Goal: Information Seeking & Learning: Learn about a topic

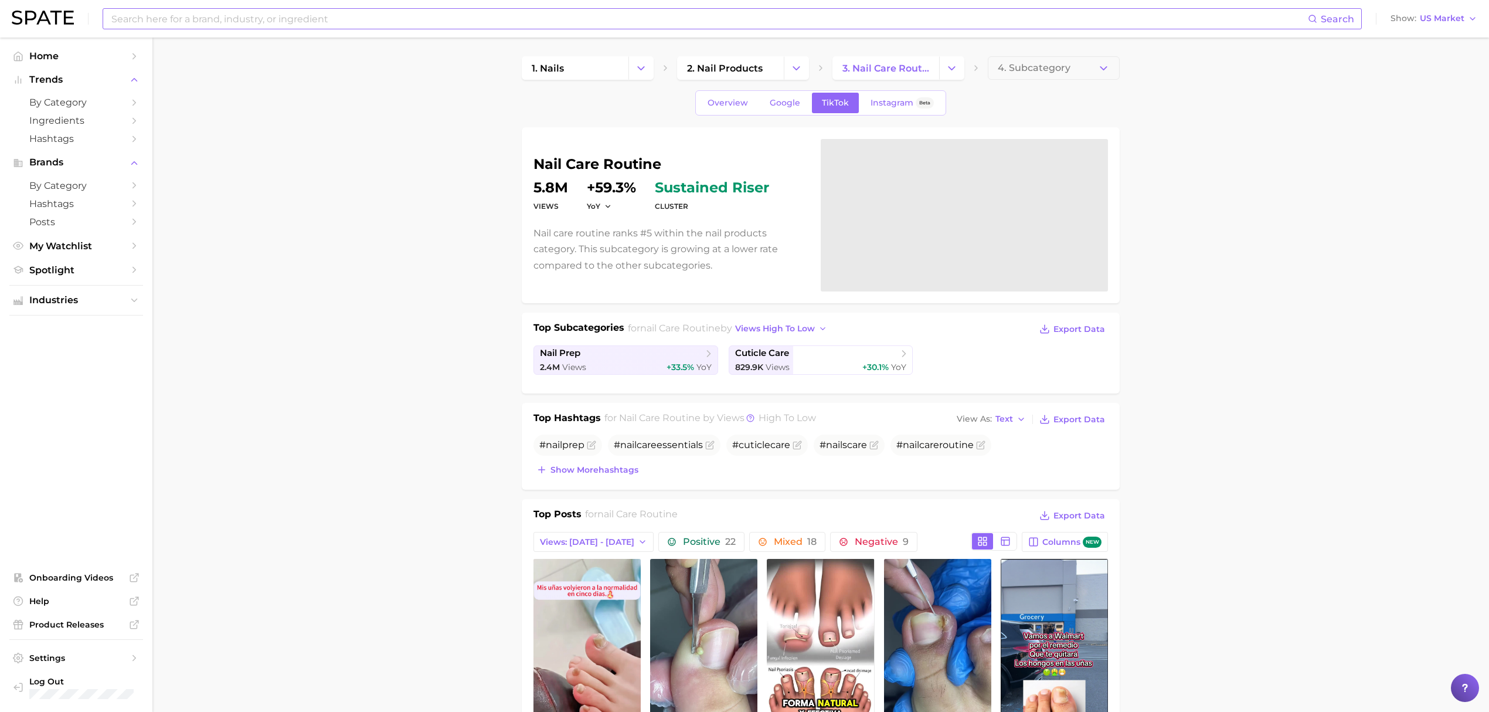
click at [350, 17] on input at bounding box center [709, 19] width 1198 height 20
type input "water-based"
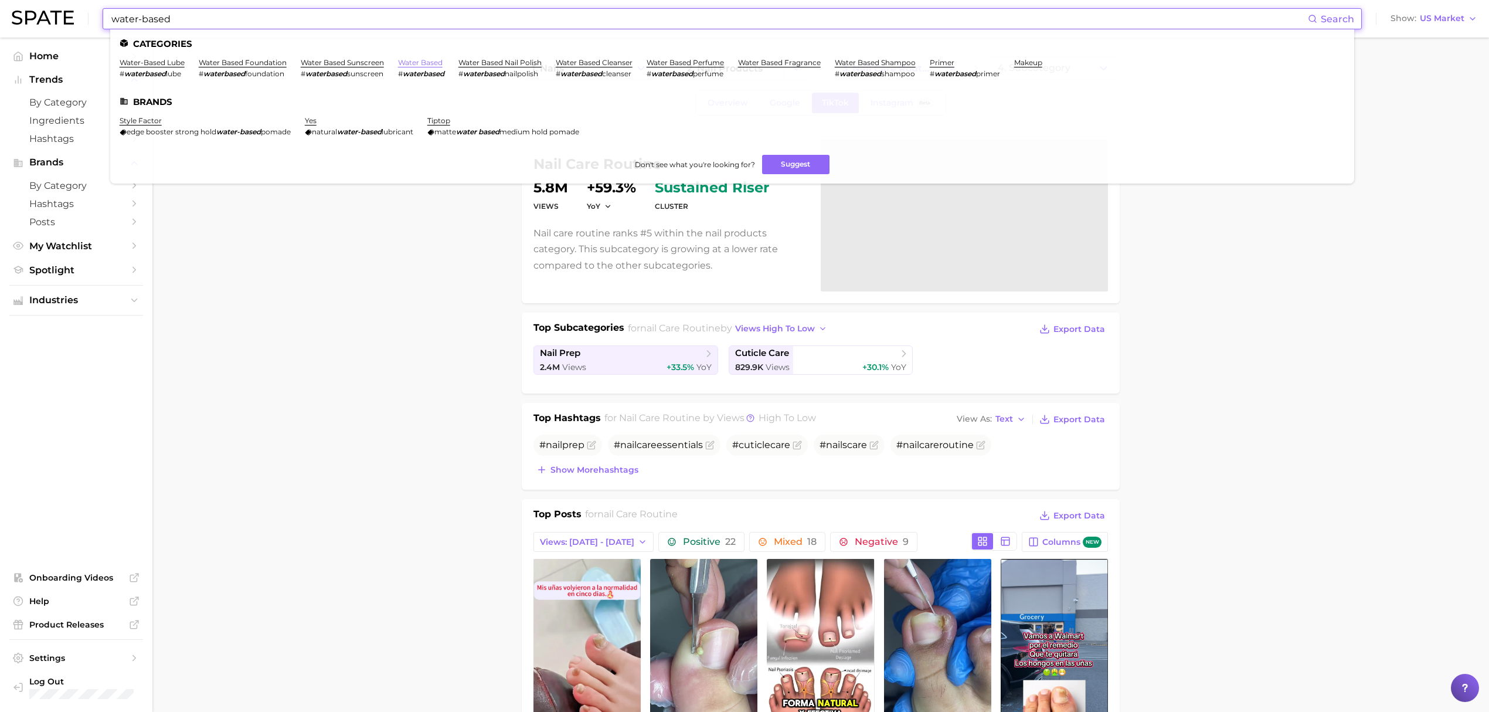
click at [431, 64] on link "water based" at bounding box center [420, 62] width 45 height 9
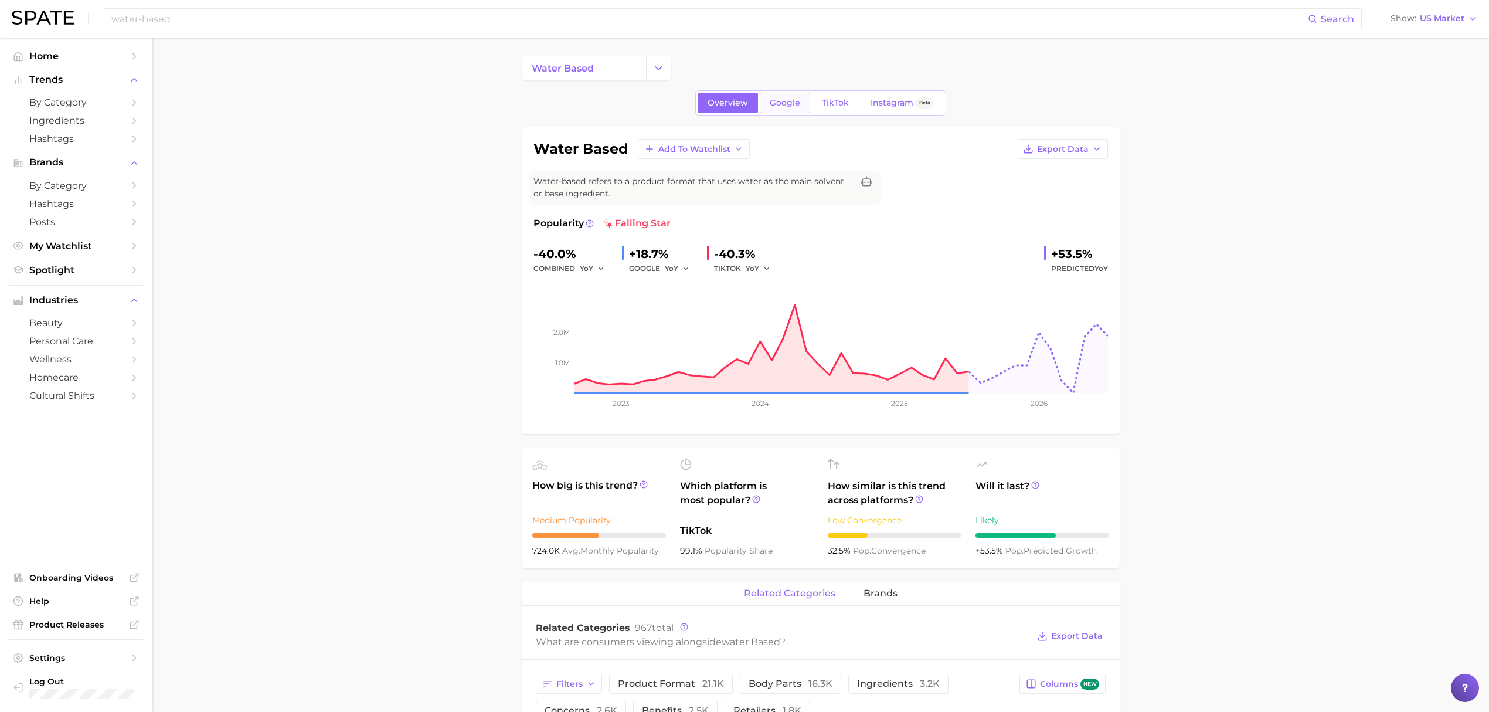
click at [777, 103] on span "Google" at bounding box center [785, 103] width 30 height 10
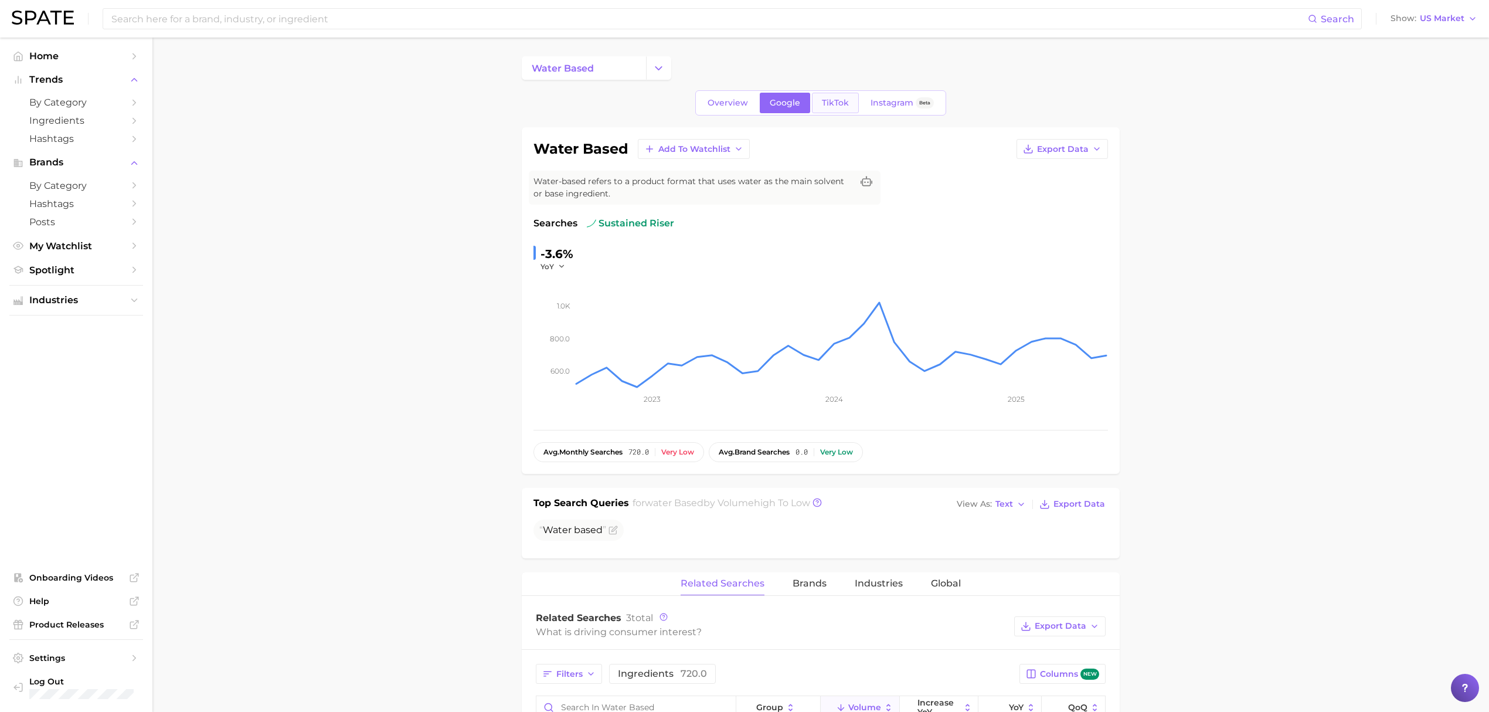
click at [824, 106] on span "TikTok" at bounding box center [835, 103] width 27 height 10
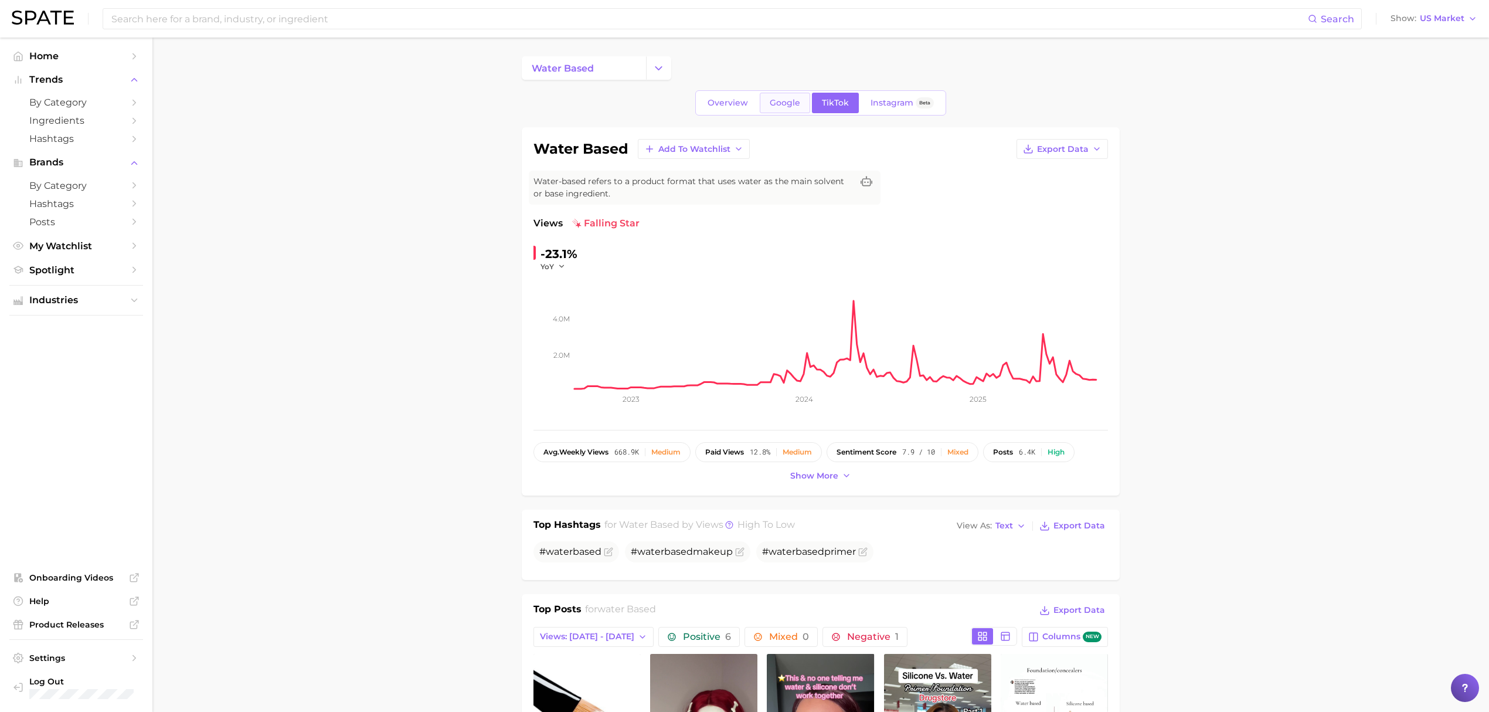
click at [786, 106] on span "Google" at bounding box center [785, 103] width 30 height 10
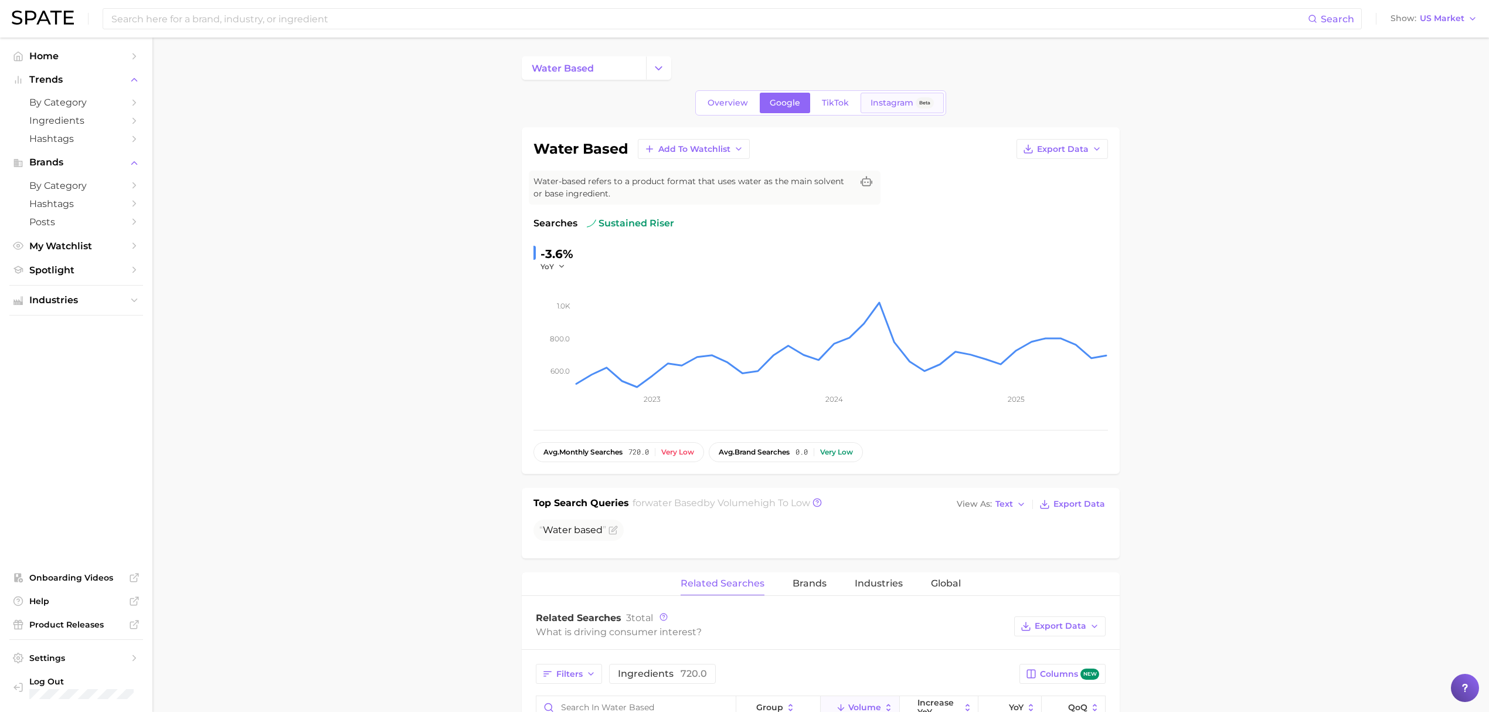
click at [887, 104] on span "Instagram" at bounding box center [892, 103] width 43 height 10
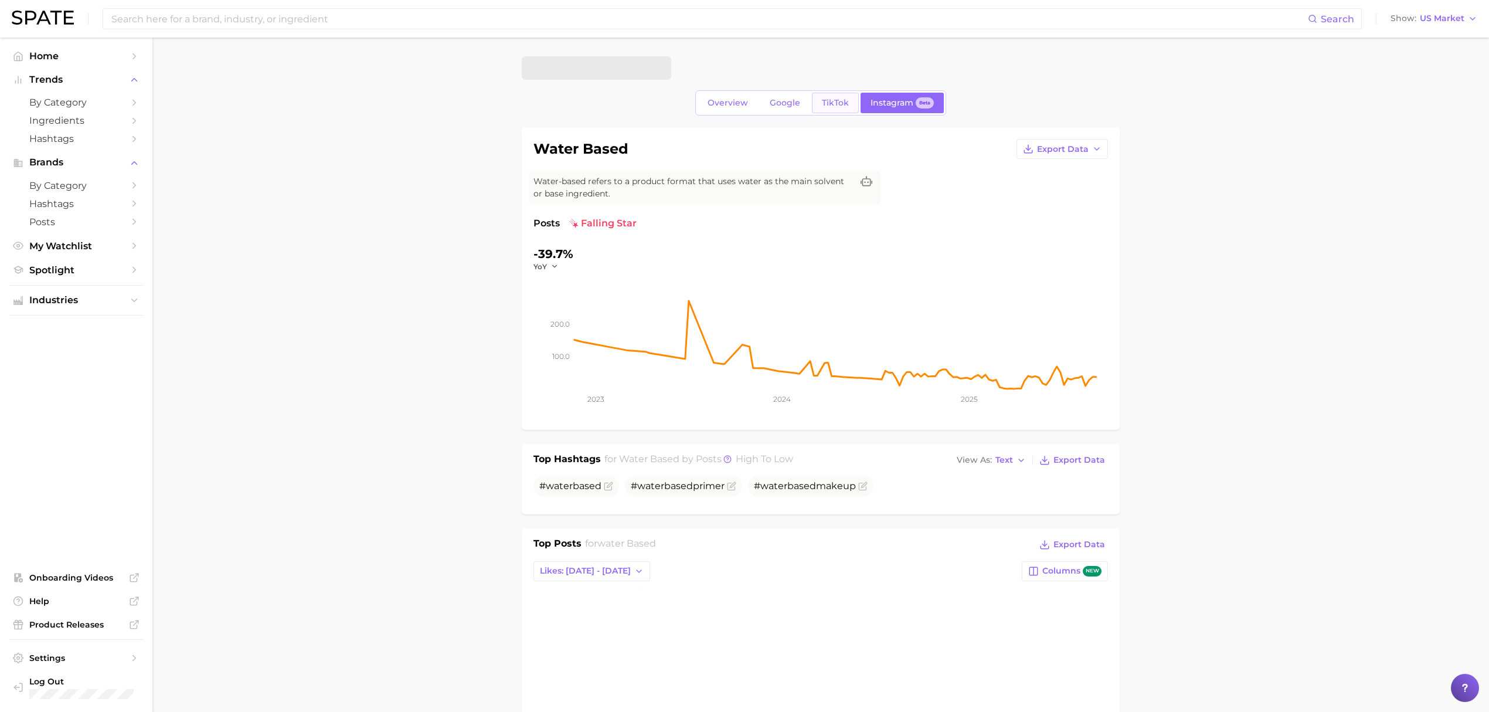
click at [833, 106] on span "TikTok" at bounding box center [835, 103] width 27 height 10
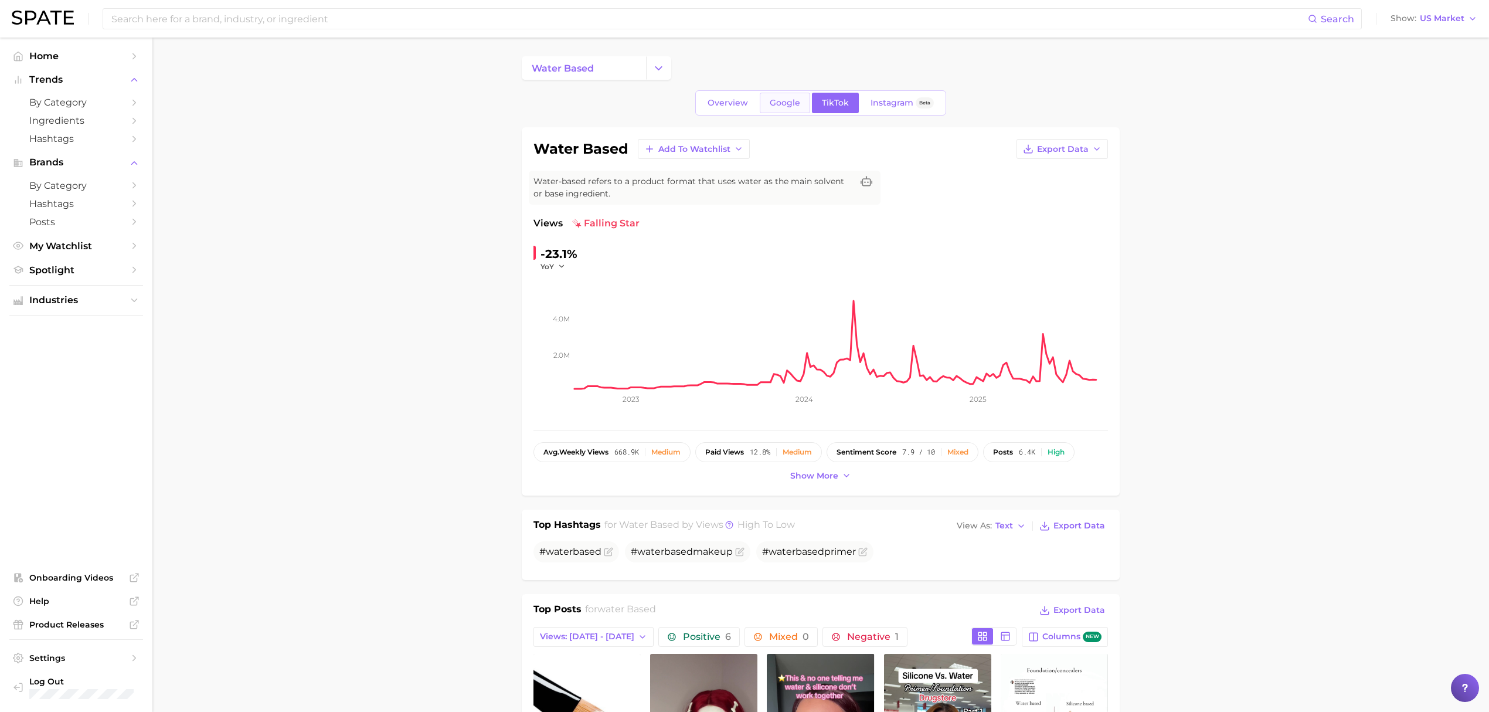
click at [776, 106] on span "Google" at bounding box center [785, 103] width 30 height 10
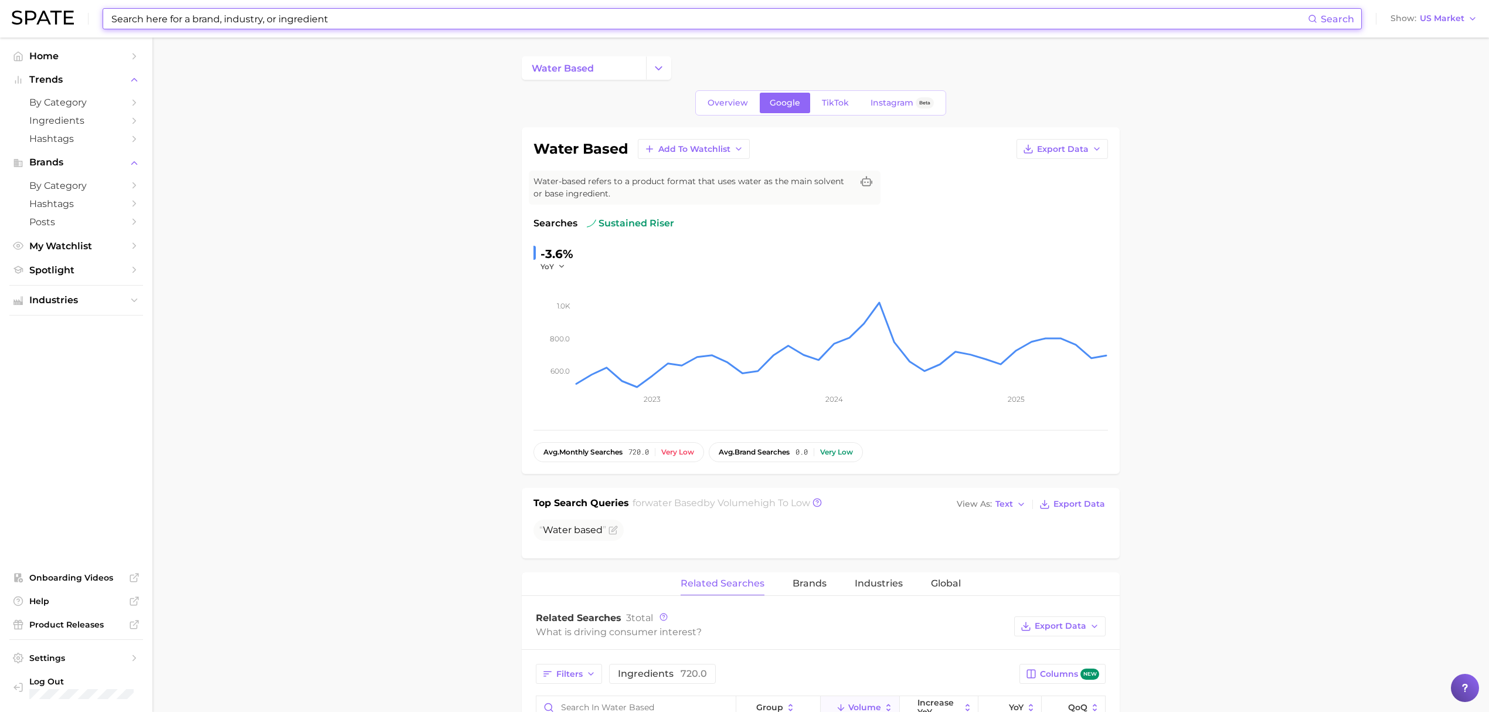
click at [288, 15] on input at bounding box center [709, 19] width 1198 height 20
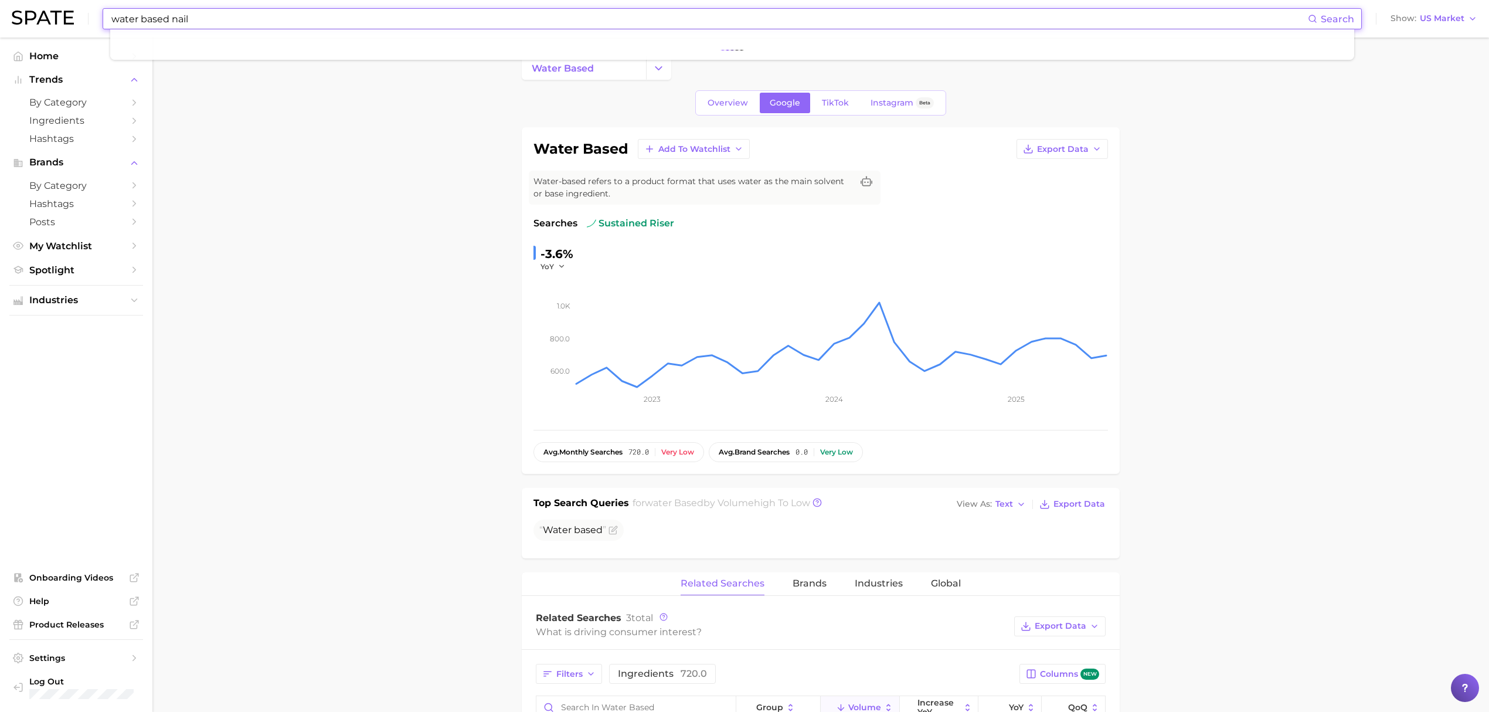
type input "water based nail"
click at [181, 62] on link "water based nail polish" at bounding box center [161, 62] width 83 height 9
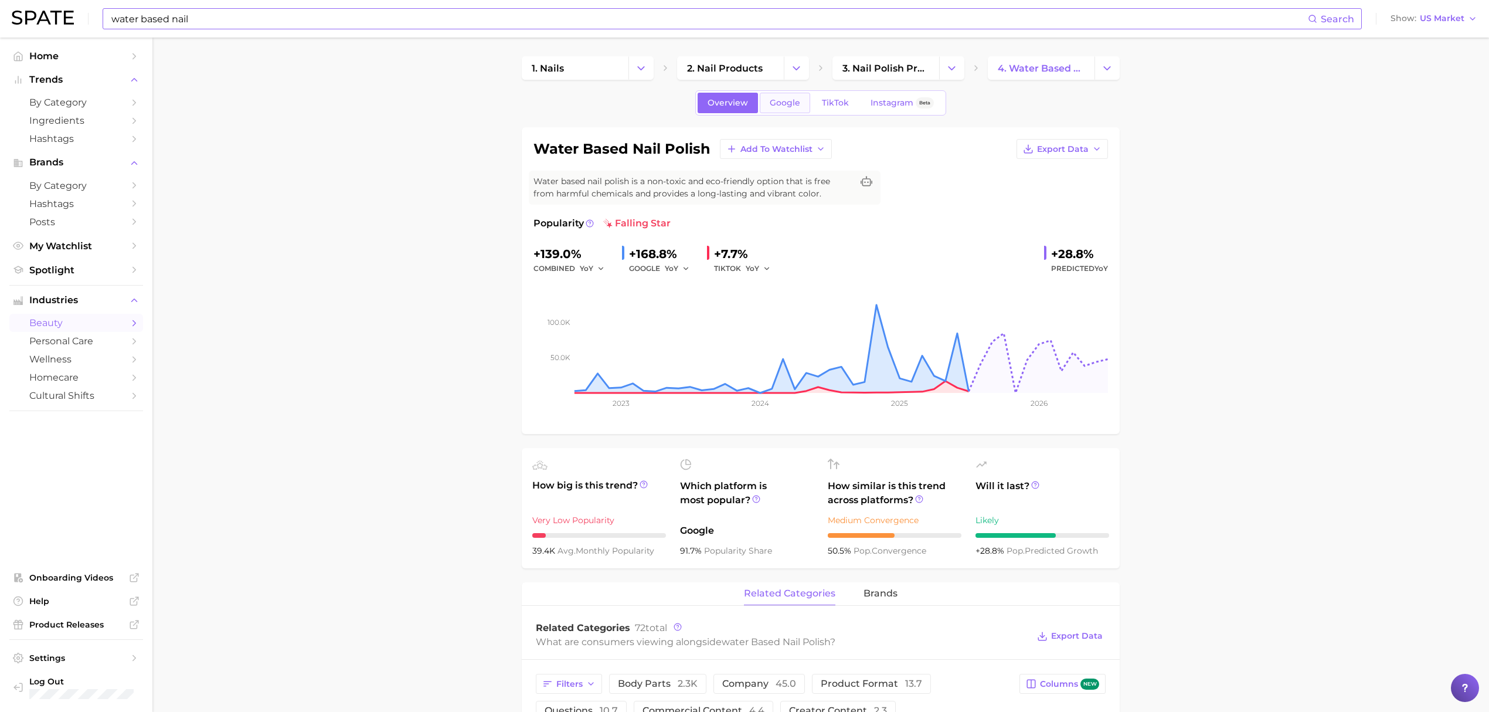
click at [770, 100] on span "Google" at bounding box center [785, 103] width 30 height 10
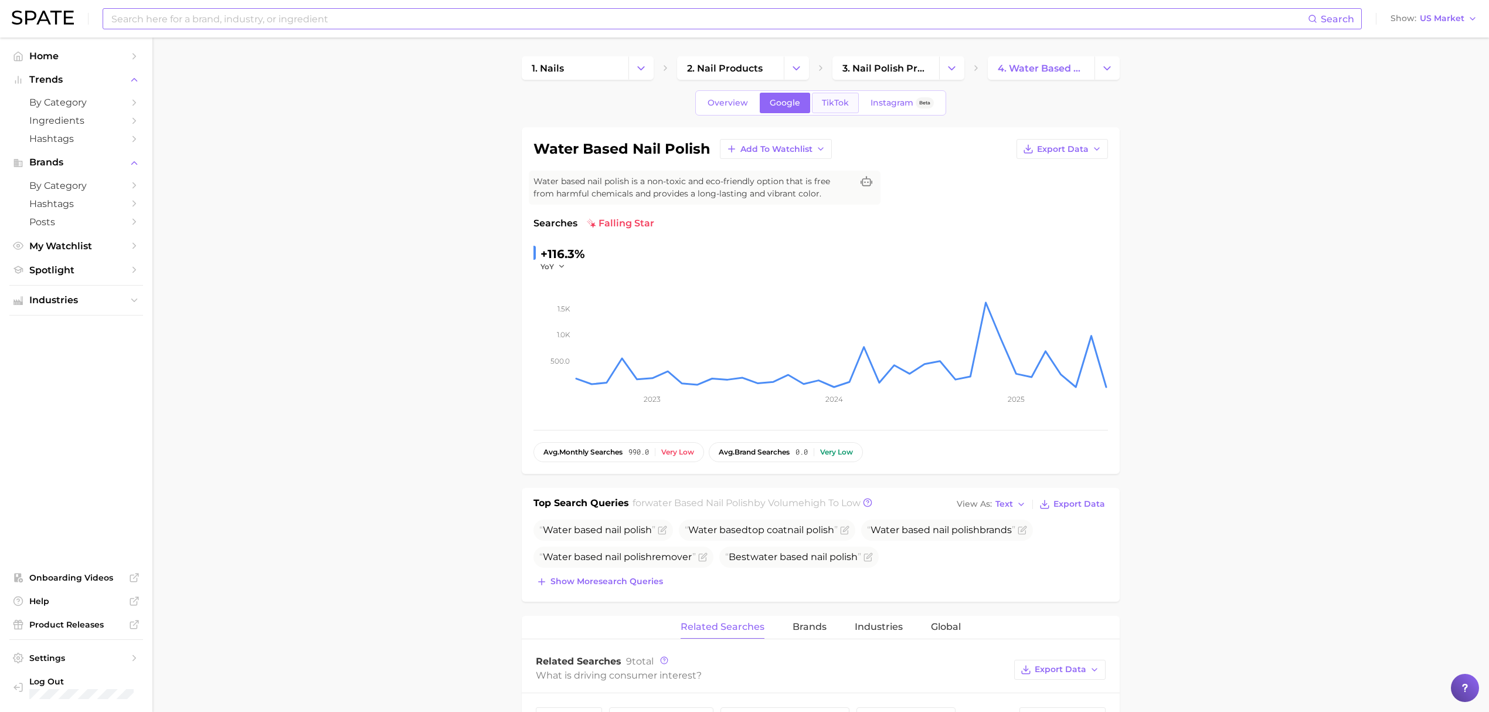
click at [827, 103] on span "TikTok" at bounding box center [835, 103] width 27 height 10
